Goal: Information Seeking & Learning: Learn about a topic

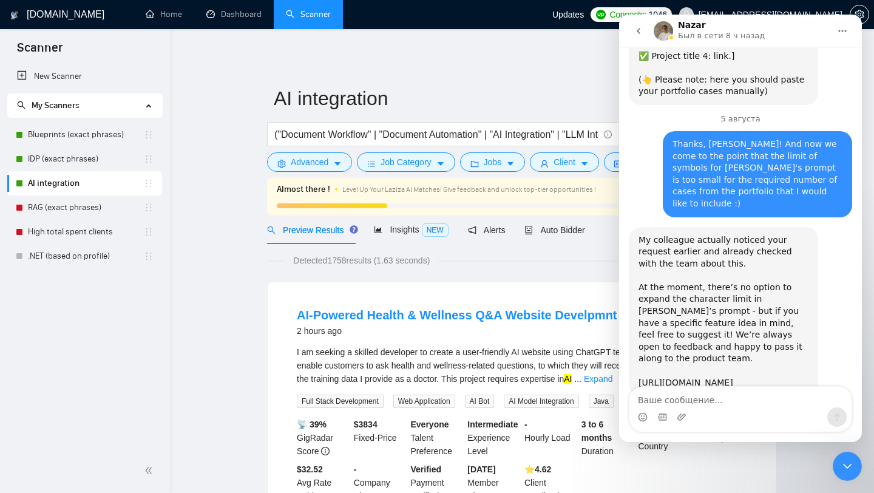
scroll to position [1903, 0]
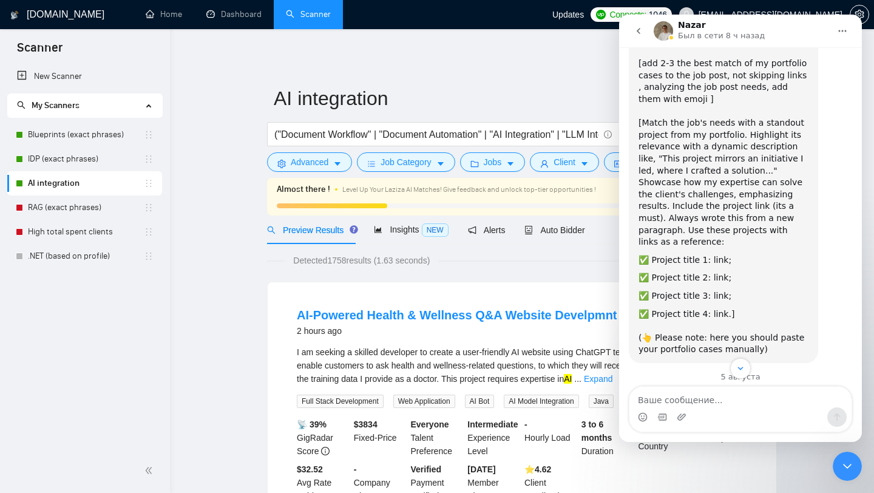
click at [642, 38] on button "go back" at bounding box center [638, 30] width 23 height 23
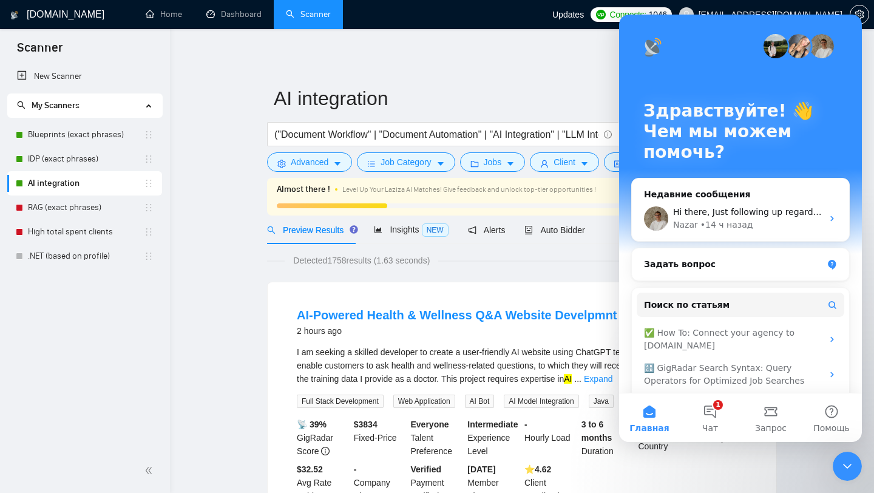
scroll to position [0, 0]
click at [711, 412] on button "1 Чат" at bounding box center [710, 417] width 61 height 49
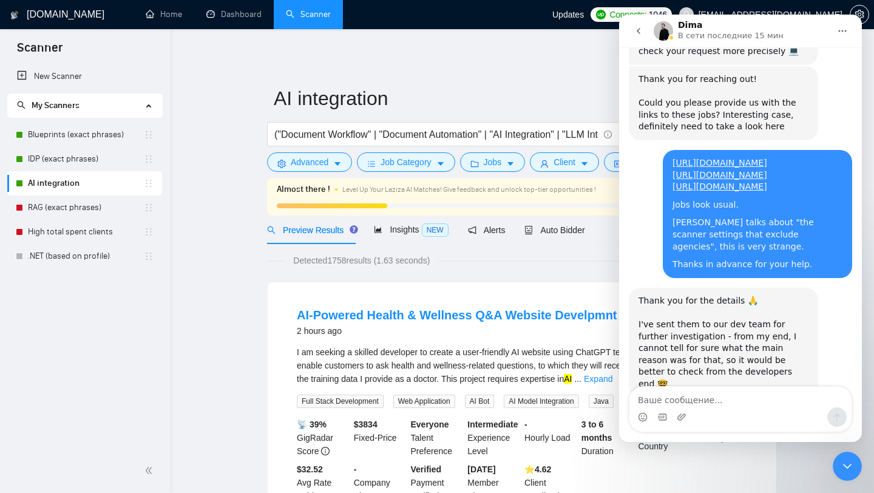
scroll to position [418, 0]
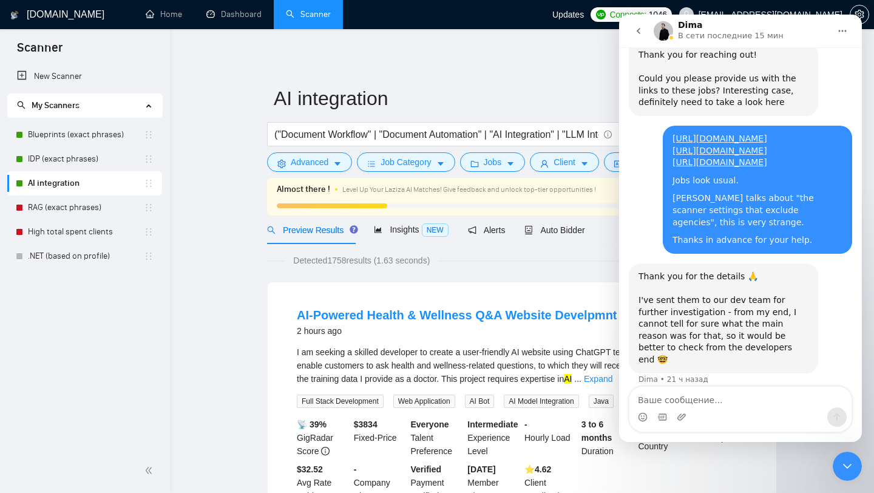
click at [678, 401] on textarea "Ваше сообщение..." at bounding box center [741, 397] width 222 height 21
click at [637, 27] on icon "go back" at bounding box center [639, 31] width 10 height 10
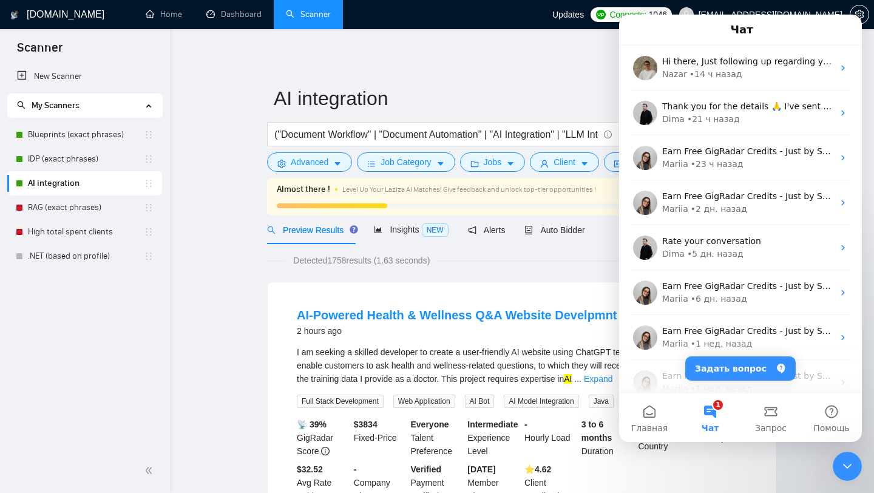
scroll to position [0, 0]
click at [837, 459] on div "Закрыть службу сообщений Intercom" at bounding box center [847, 466] width 29 height 29
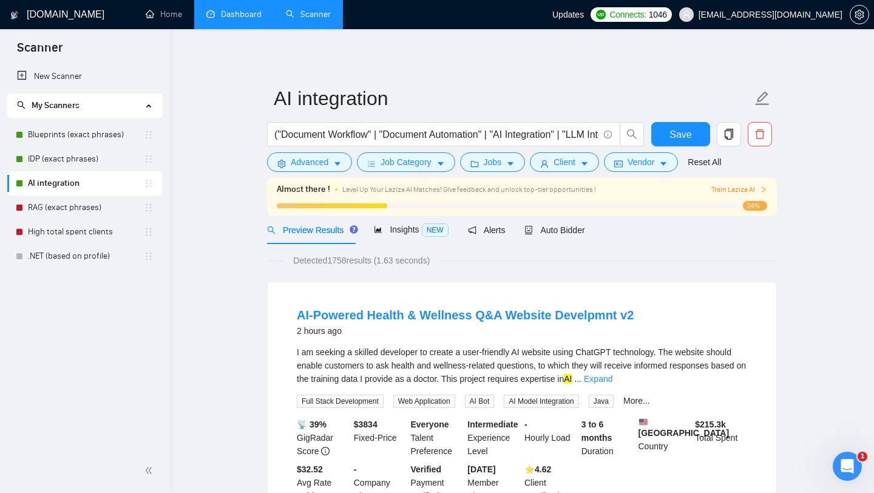
click at [228, 14] on link "Dashboard" at bounding box center [233, 14] width 55 height 10
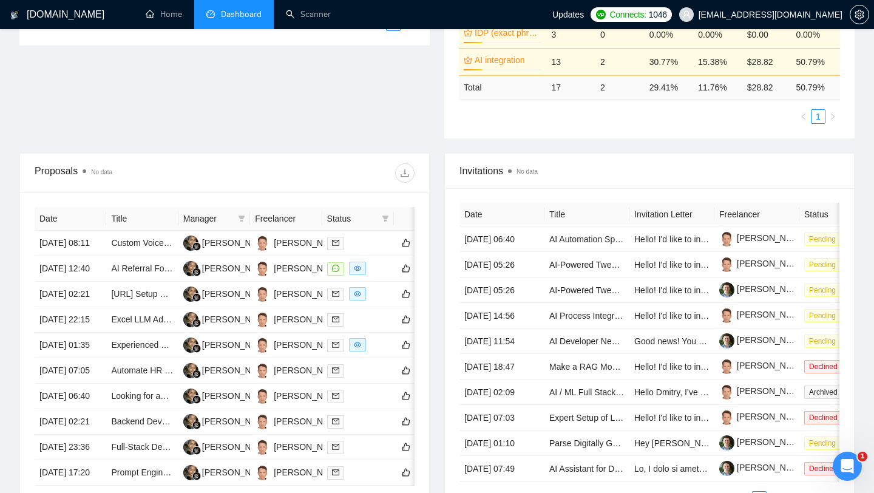
scroll to position [334, 0]
click at [129, 256] on td "Custom Voice-Enabled Technical Support Agent Development" at bounding box center [142, 242] width 72 height 25
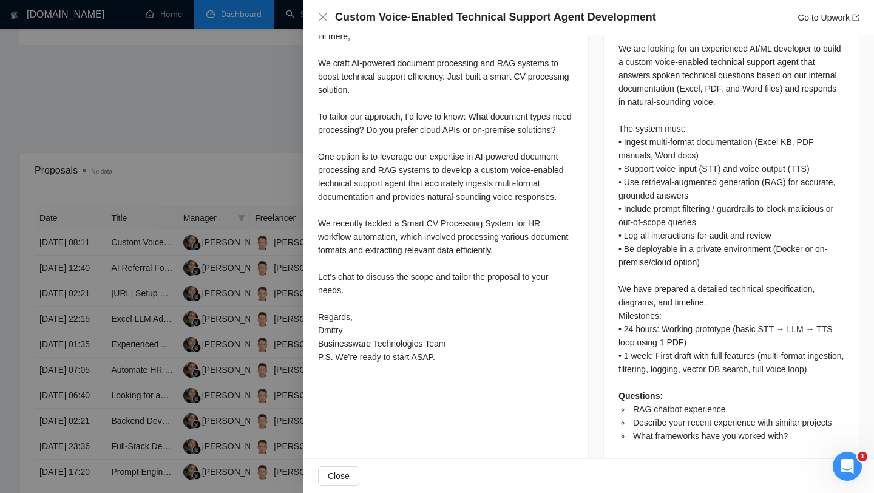
scroll to position [597, 0]
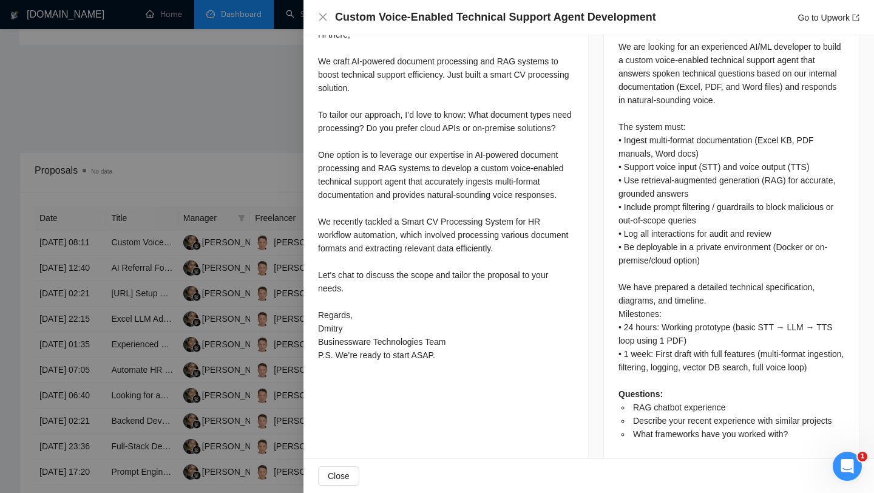
click at [245, 140] on div at bounding box center [437, 246] width 874 height 493
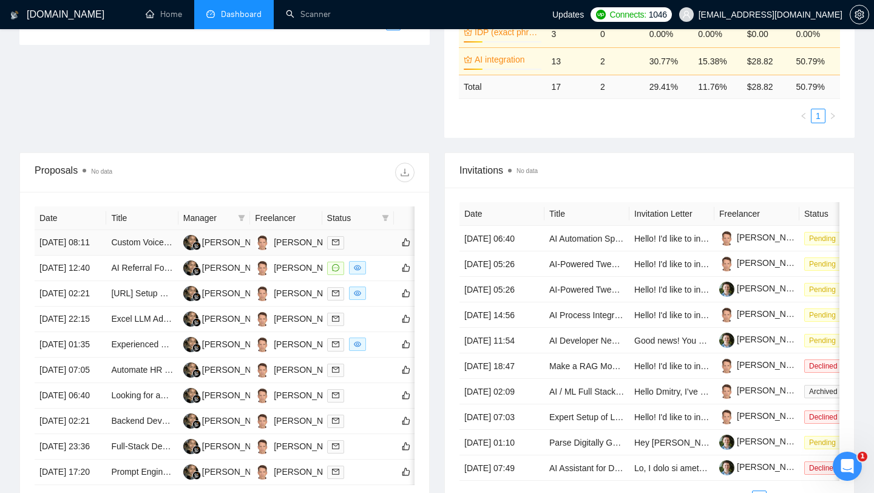
click at [142, 256] on td "Custom Voice-Enabled Technical Support Agent Development" at bounding box center [142, 242] width 72 height 25
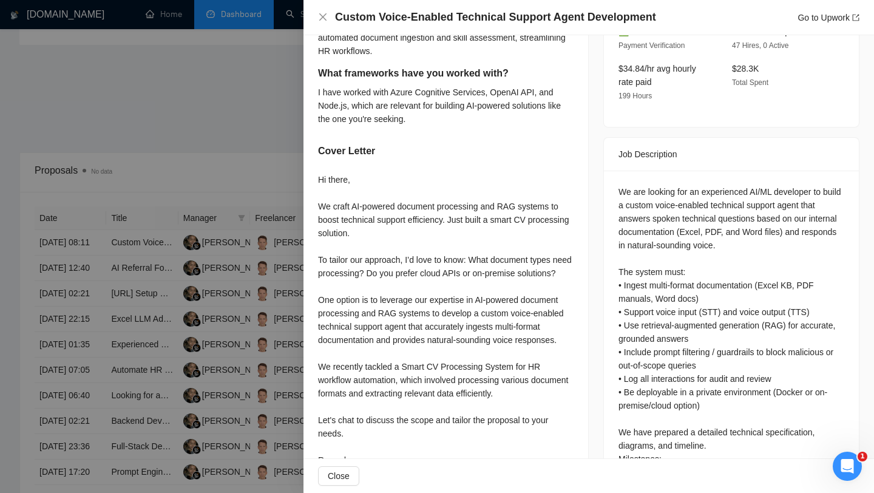
scroll to position [448, 0]
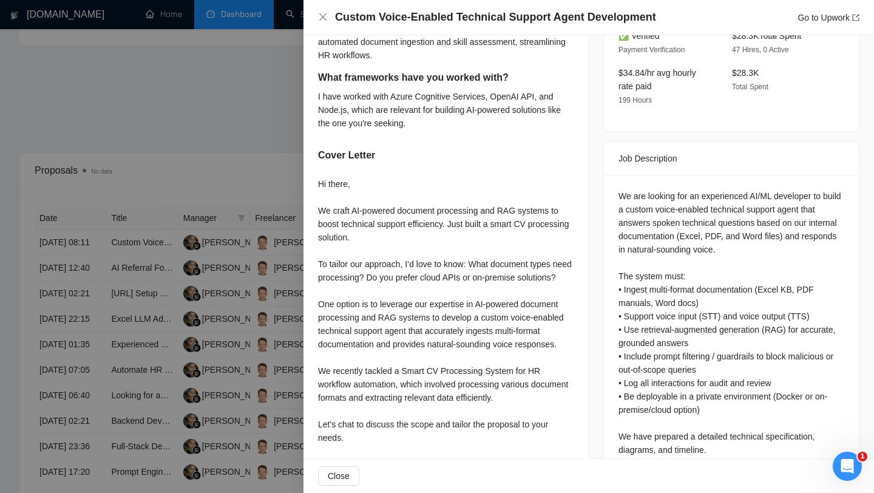
click at [212, 89] on div at bounding box center [437, 246] width 874 height 493
